Goal: Check status

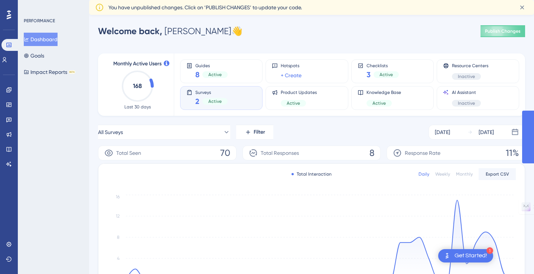
click at [224, 100] on div "Active" at bounding box center [215, 101] width 25 height 7
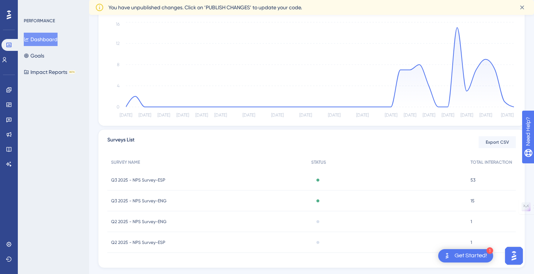
scroll to position [191, 0]
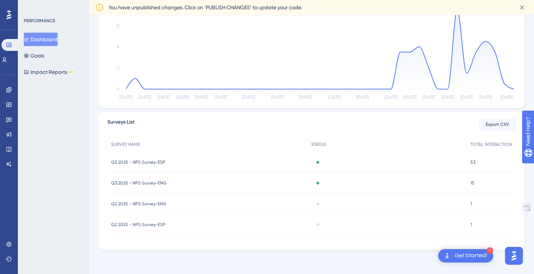
click at [156, 165] on span "Q3 2025 - NPS Survey-ESP" at bounding box center [138, 162] width 54 height 6
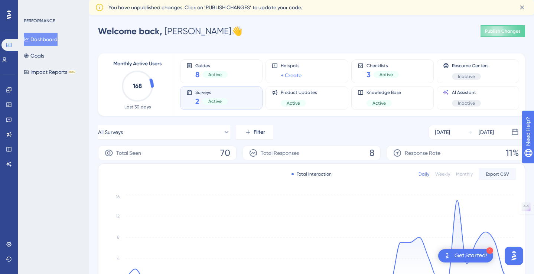
scroll to position [191, 0]
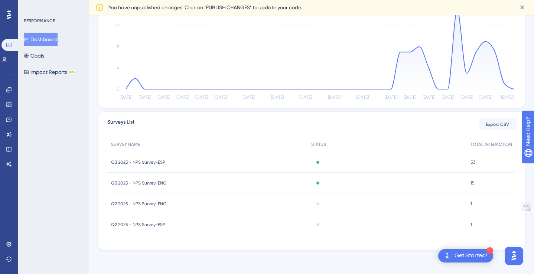
click at [152, 184] on span "Q3 2025 - NPS Survey-ENG" at bounding box center [138, 183] width 55 height 6
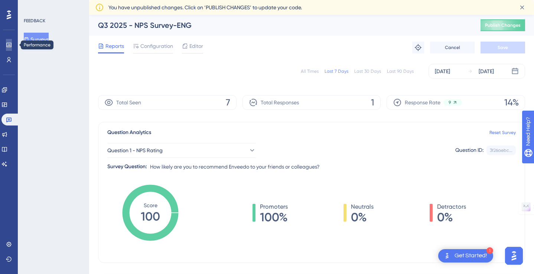
click at [9, 43] on icon at bounding box center [9, 45] width 6 height 6
